Goal: Task Accomplishment & Management: Use online tool/utility

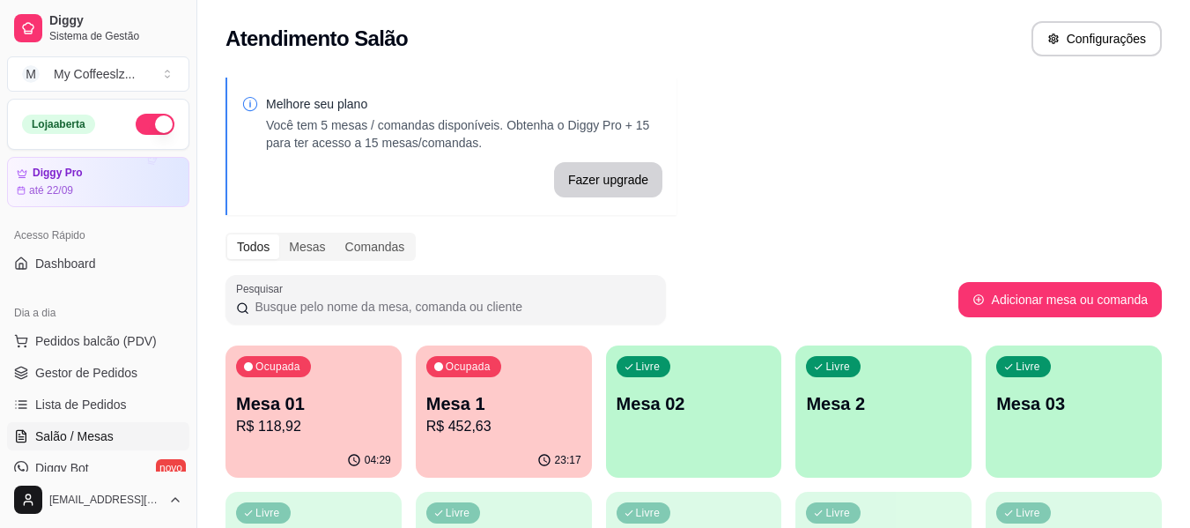
click at [708, 411] on p "Mesa 02" at bounding box center [694, 403] width 155 height 25
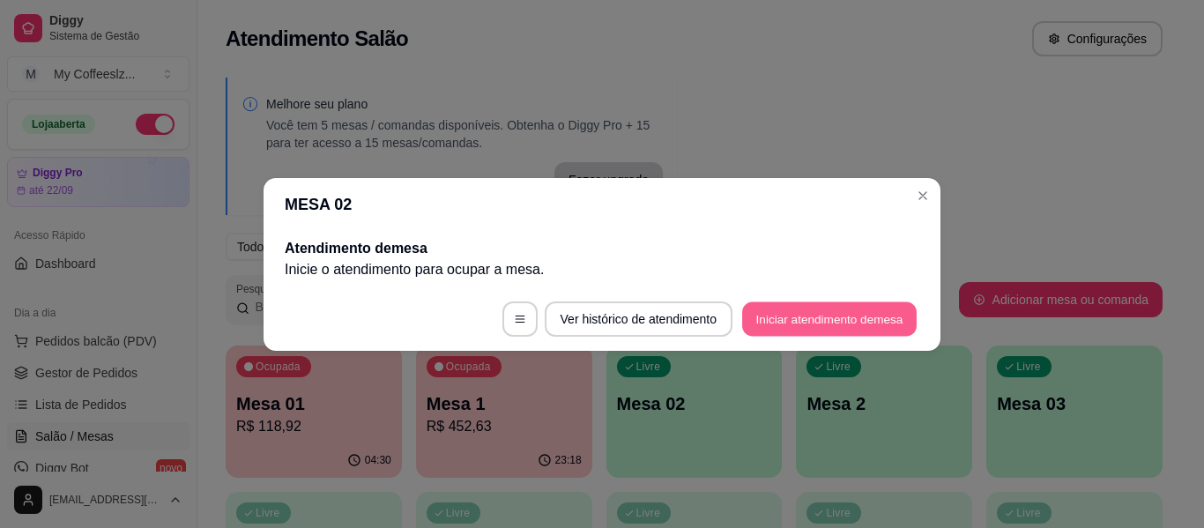
click at [765, 311] on button "Iniciar atendimento de mesa" at bounding box center [829, 318] width 174 height 34
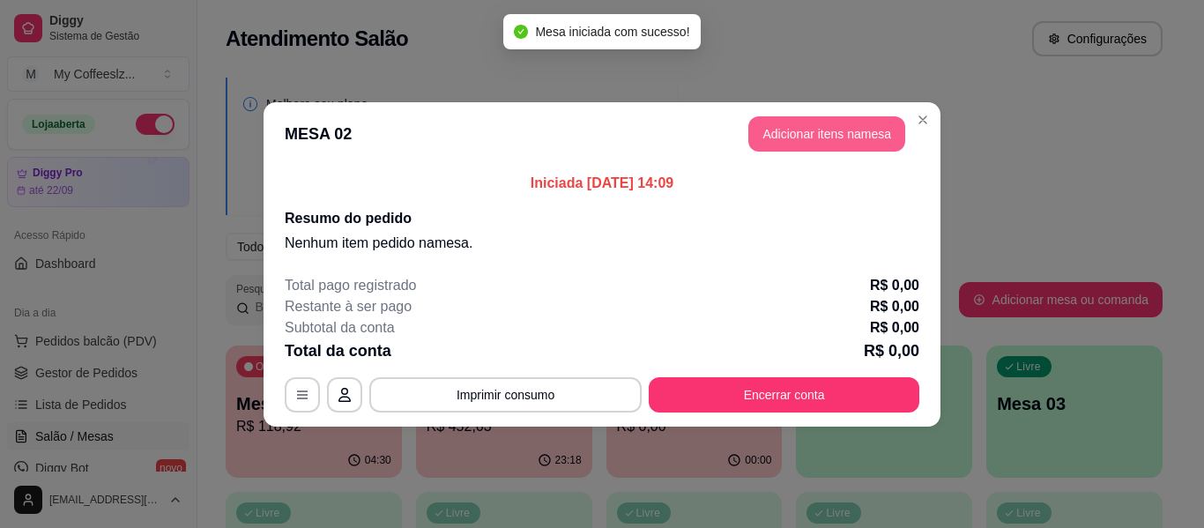
click at [796, 131] on button "Adicionar itens na mesa" at bounding box center [826, 133] width 157 height 35
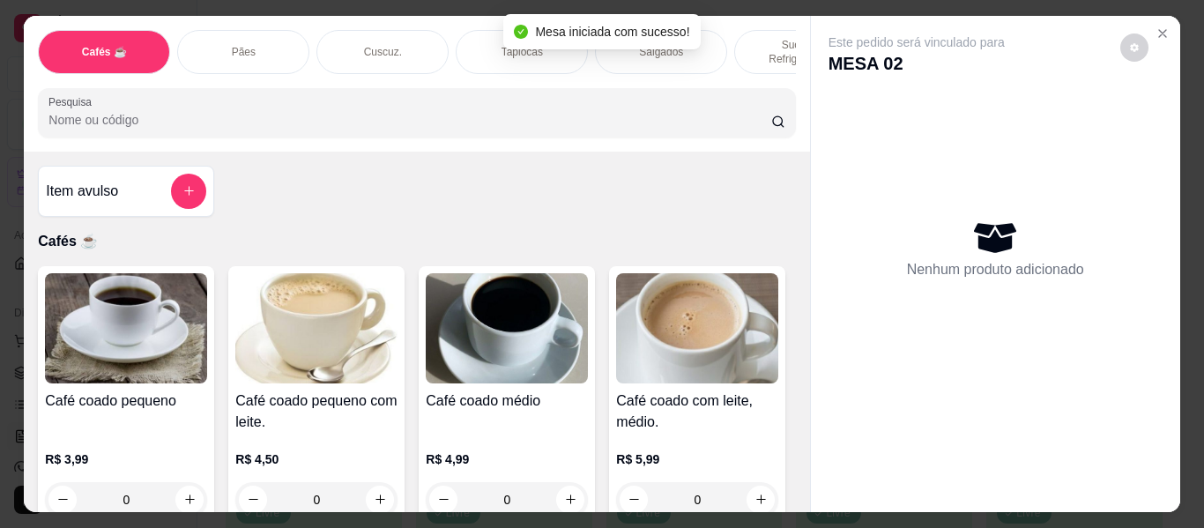
click at [749, 38] on p "Sucos e Refrigerantes" at bounding box center [800, 52] width 102 height 28
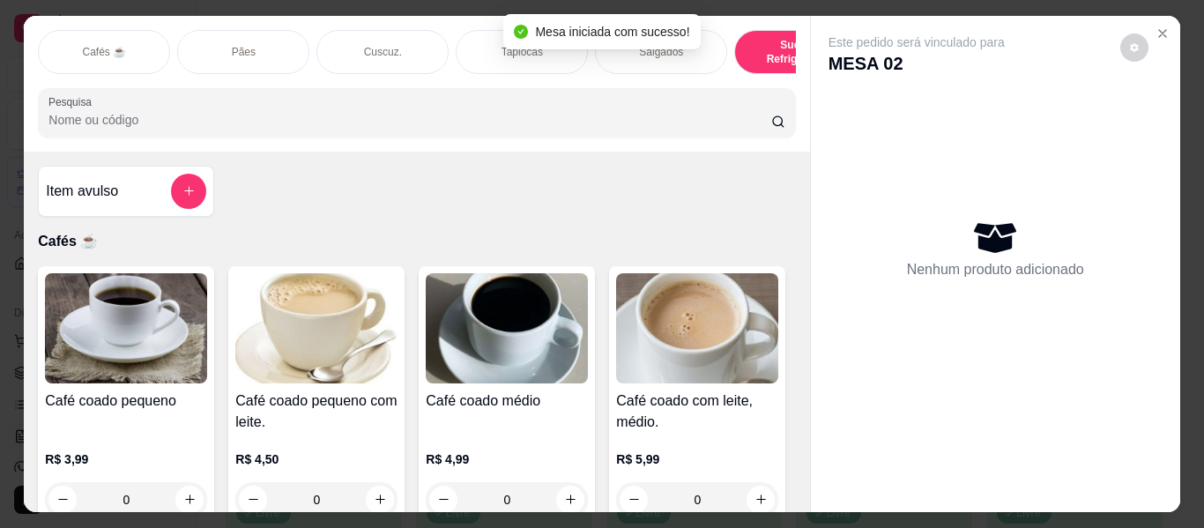
scroll to position [48, 0]
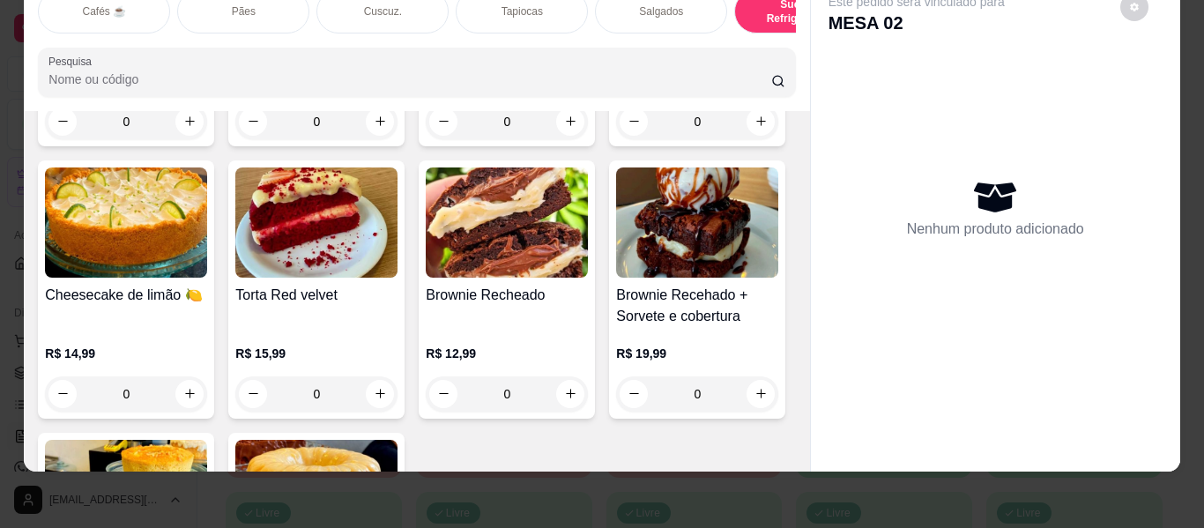
type input "1"
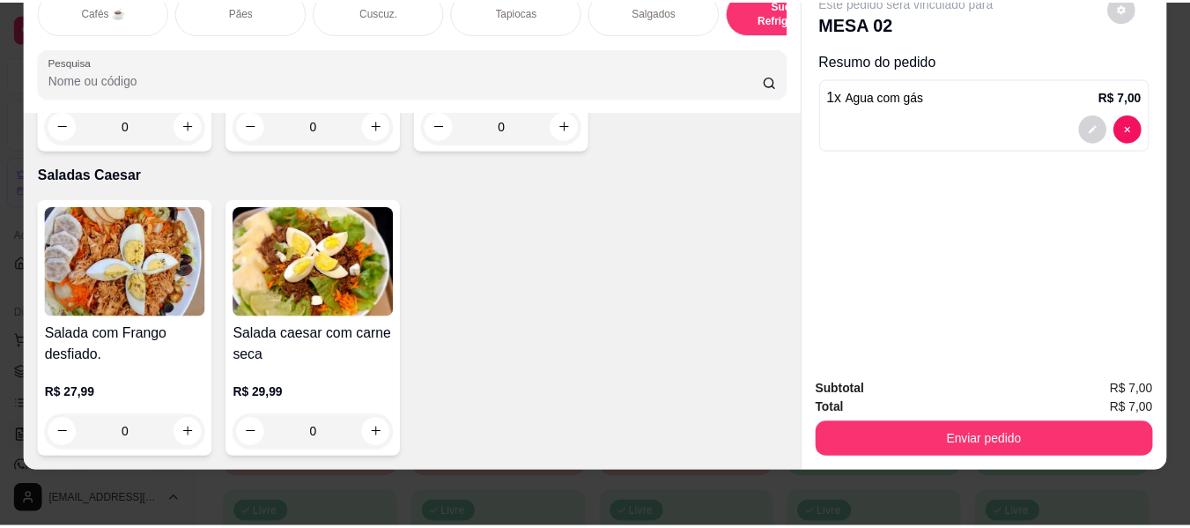
scroll to position [10685, 0]
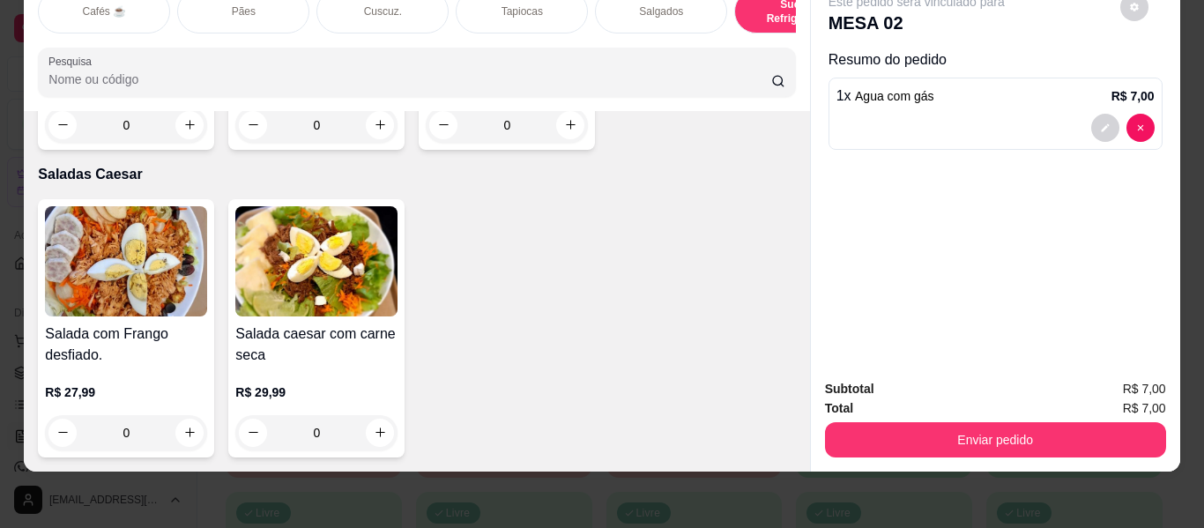
type input "1"
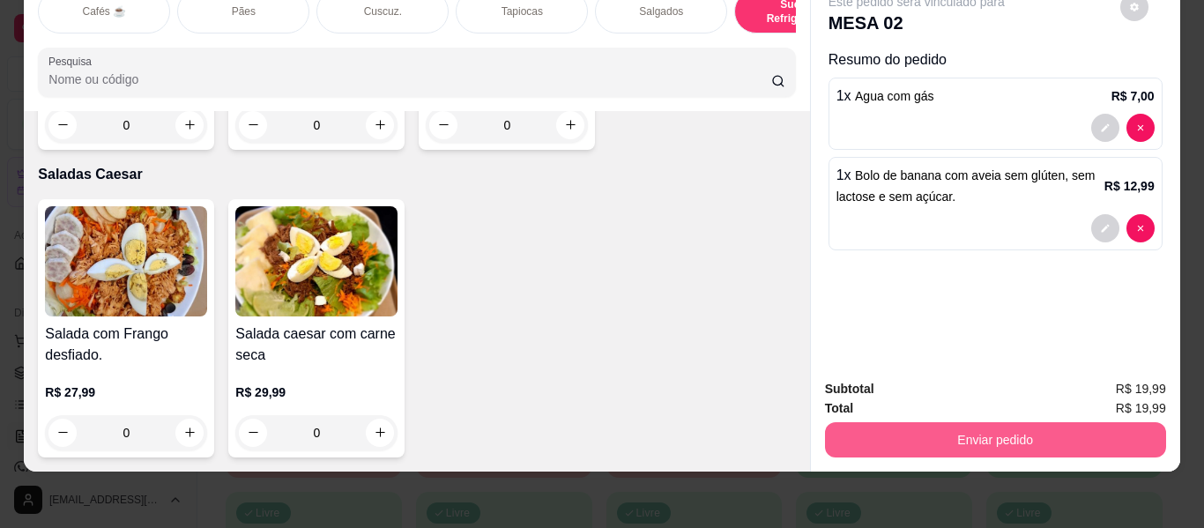
click at [913, 428] on button "Enviar pedido" at bounding box center [995, 439] width 341 height 35
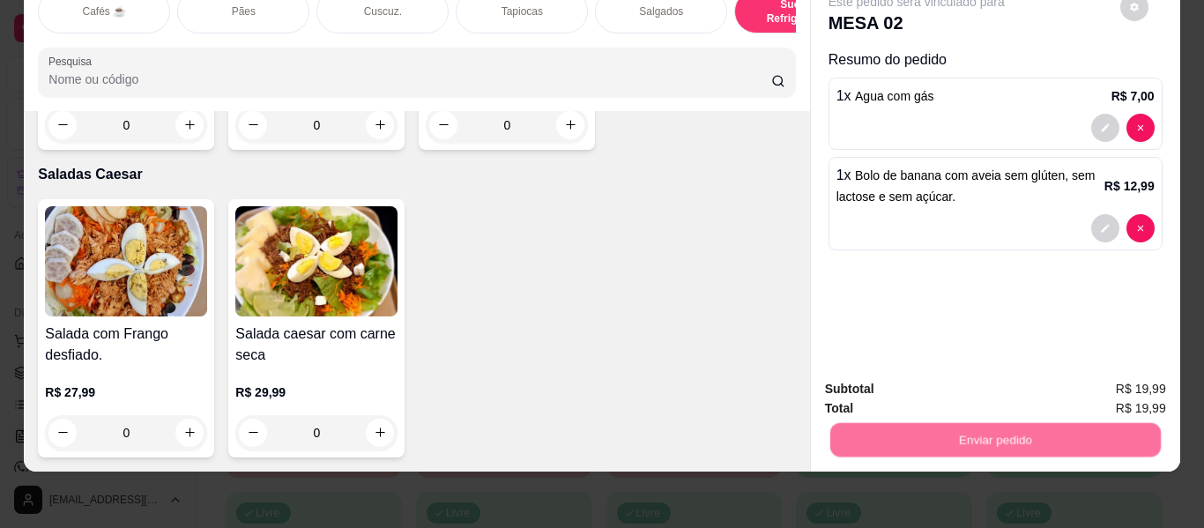
click at [922, 387] on button "Não registrar e enviar pedido" at bounding box center [936, 382] width 183 height 33
